Goal: Transaction & Acquisition: Purchase product/service

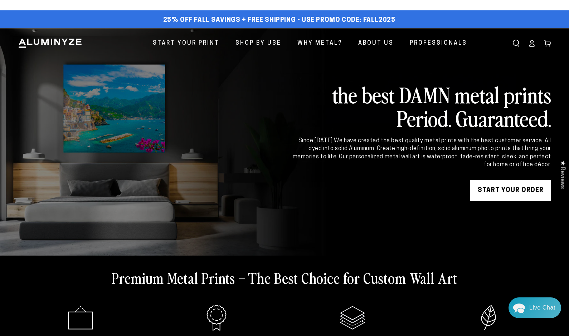
click at [532, 44] on icon at bounding box center [532, 45] width 5 height 3
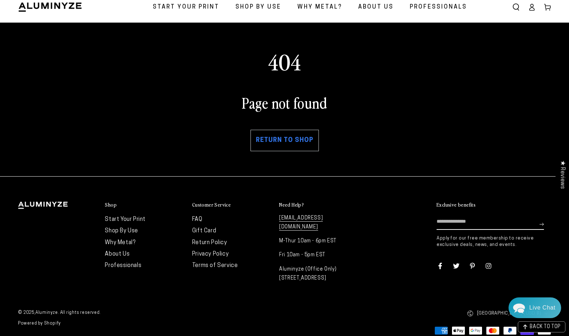
click at [289, 141] on link "Return to shop" at bounding box center [285, 140] width 68 height 21
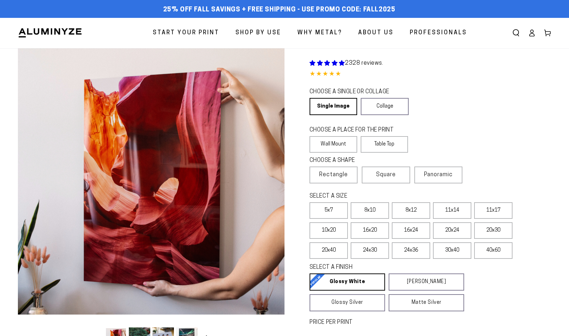
select select "**********"
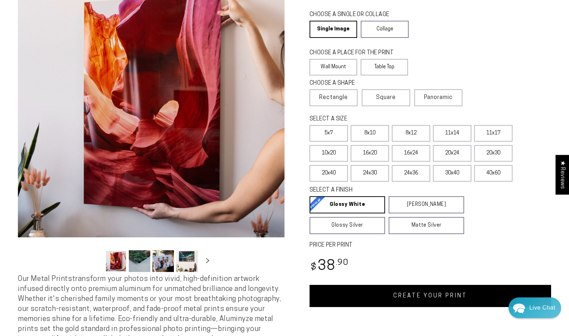
scroll to position [76, 0]
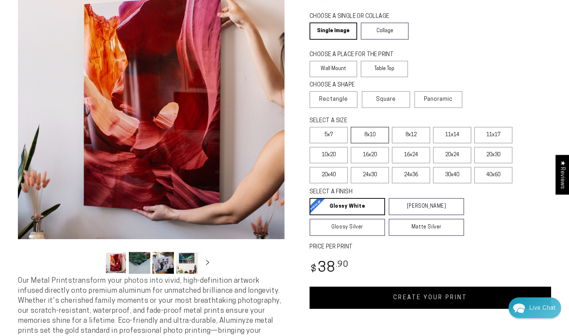
click at [372, 137] on label "8x10" at bounding box center [370, 135] width 38 height 16
click at [403, 299] on link "CREATE YOUR PRINT" at bounding box center [431, 298] width 242 height 22
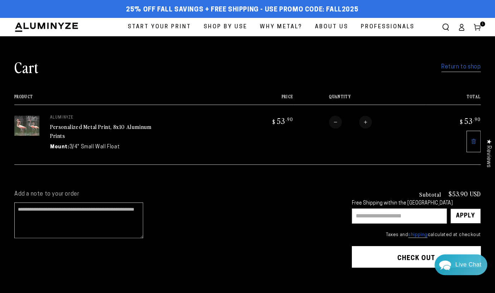
click at [372, 214] on input "text" at bounding box center [399, 215] width 95 height 15
type input "*******"
click at [462, 214] on div "Apply" at bounding box center [465, 216] width 19 height 14
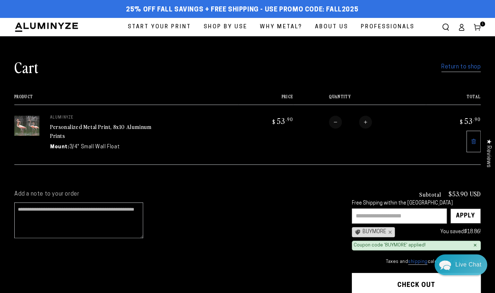
click at [460, 67] on link "Return to shop" at bounding box center [460, 67] width 39 height 10
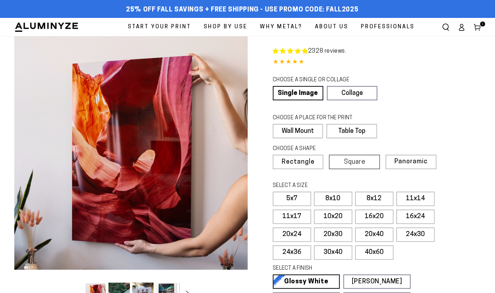
select select "**********"
click at [332, 195] on label "8x10" at bounding box center [333, 198] width 38 height 14
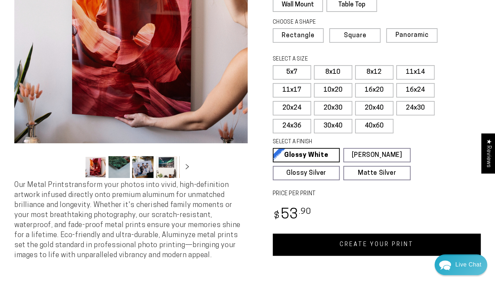
scroll to position [150, 0]
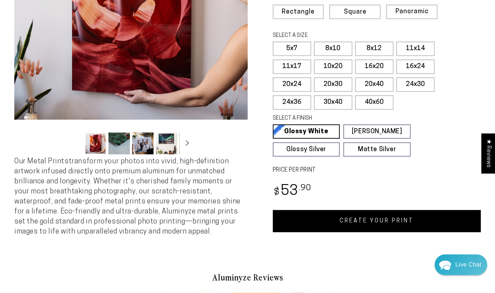
click at [388, 218] on link "CREATE YOUR PRINT" at bounding box center [377, 221] width 208 height 22
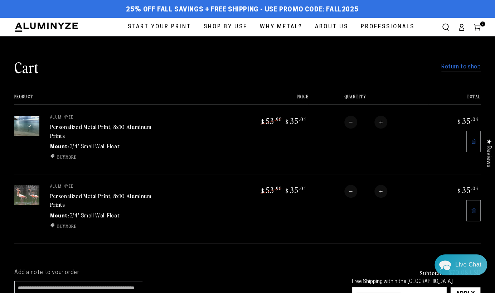
click at [455, 67] on link "Return to shop" at bounding box center [460, 67] width 39 height 10
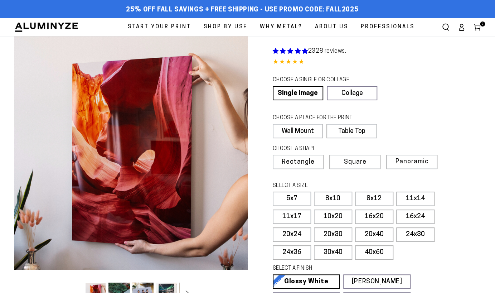
select select "**********"
click at [326, 196] on label "8x10" at bounding box center [333, 198] width 38 height 14
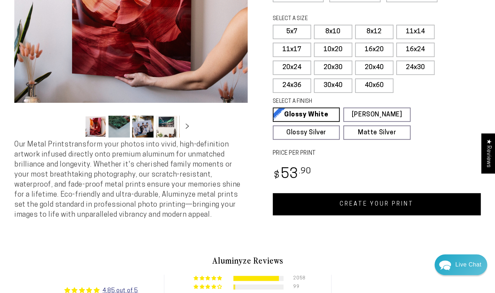
scroll to position [167, 0]
click at [380, 201] on link "CREATE YOUR PRINT" at bounding box center [377, 204] width 208 height 22
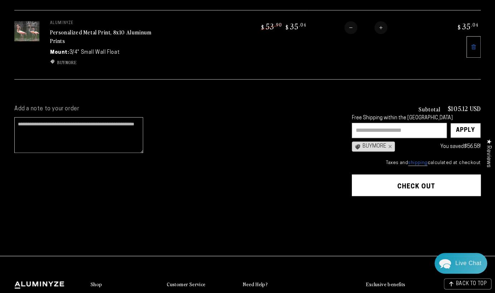
scroll to position [235, 0]
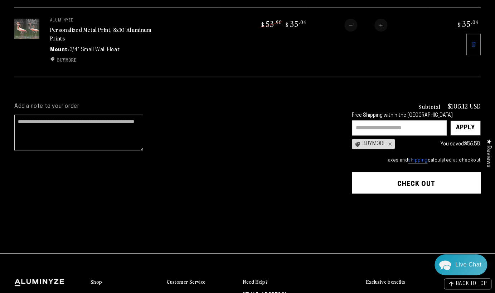
click at [421, 178] on button "Check out" at bounding box center [416, 182] width 129 height 21
